Goal: Task Accomplishment & Management: Use online tool/utility

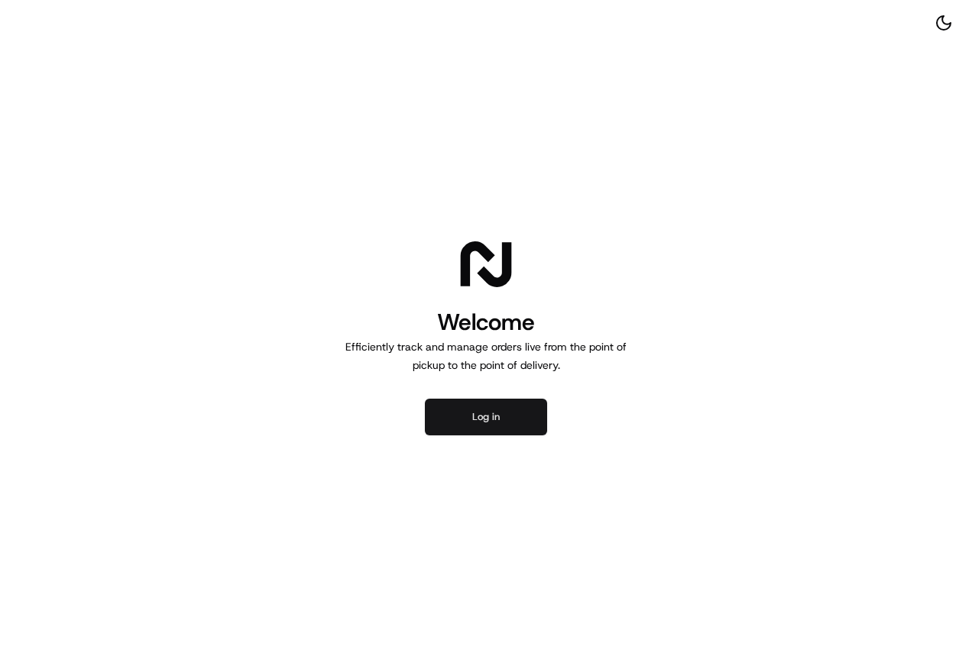
click at [492, 417] on button "Log in" at bounding box center [486, 417] width 122 height 37
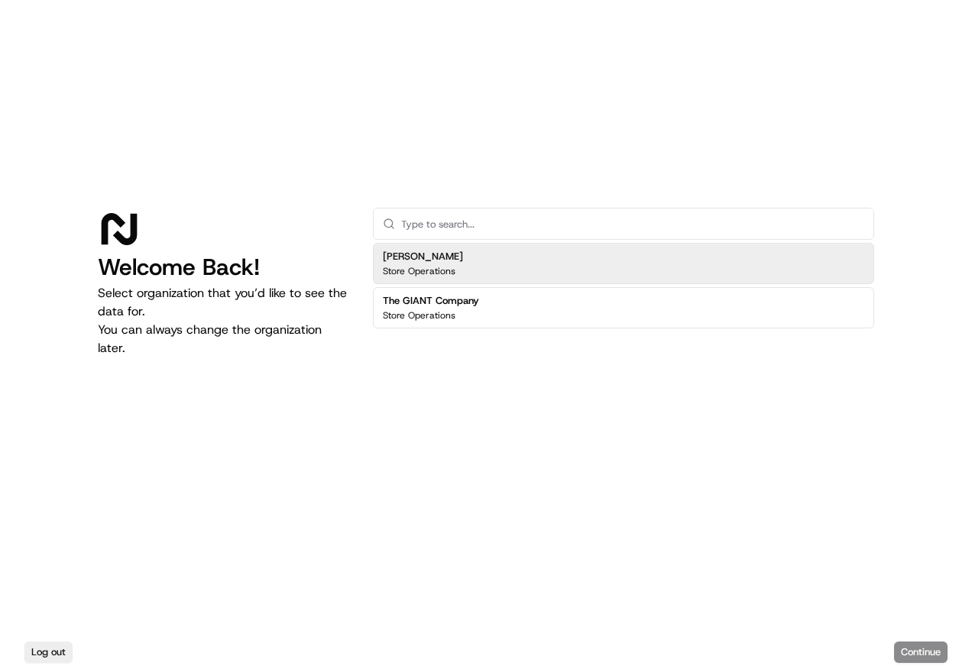
click at [465, 265] on div "[PERSON_NAME] Store Operations" at bounding box center [623, 263] width 501 height 41
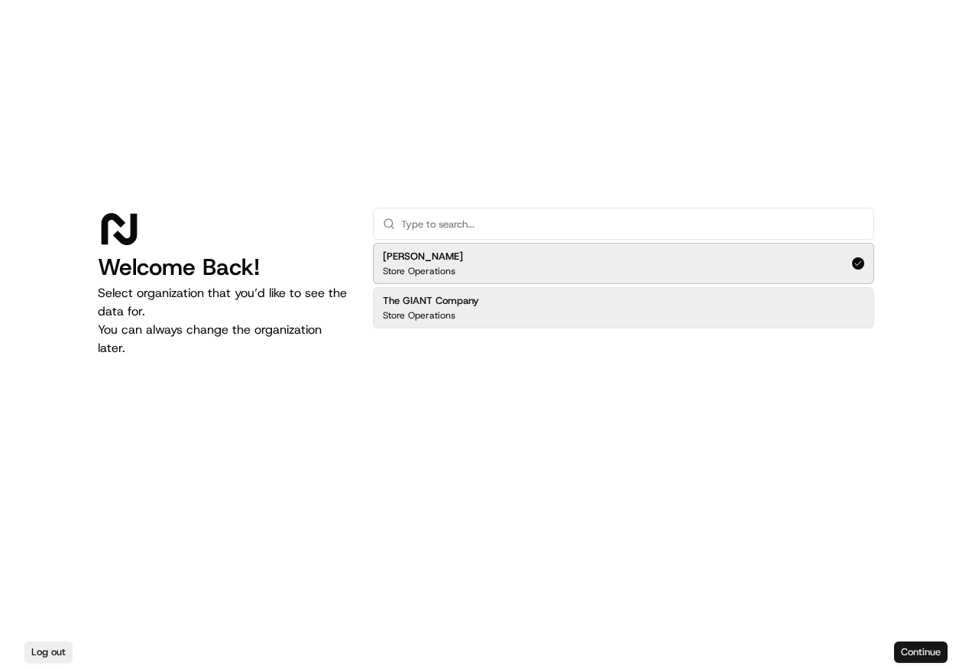
click at [912, 655] on button "Continue" at bounding box center [920, 652] width 53 height 21
